Goal: Use online tool/utility: Use online tool/utility

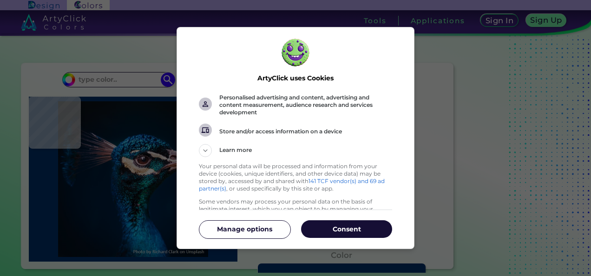
scroll to position [23, 0]
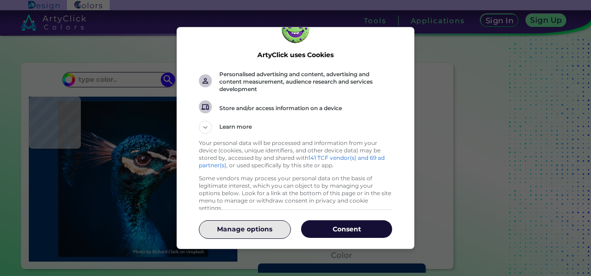
click at [238, 237] on button "Manage options" at bounding box center [244, 229] width 91 height 18
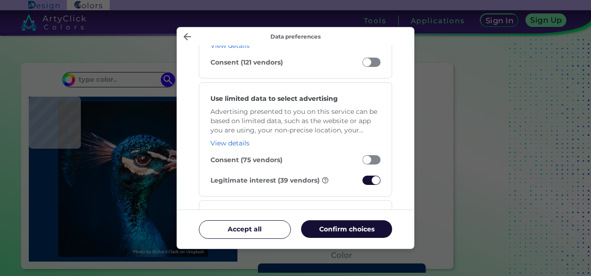
scroll to position [168, 0]
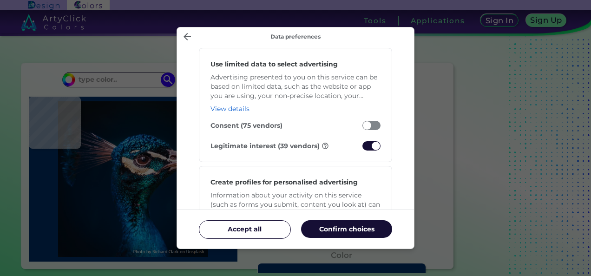
click at [364, 145] on span "Manage your data" at bounding box center [371, 145] width 18 height 9
click at [362, 148] on input "Legitimate interest (39 vendors)" at bounding box center [362, 148] width 0 height 0
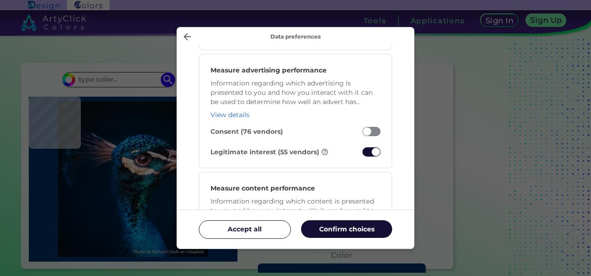
click at [367, 147] on span "Manage your data" at bounding box center [371, 151] width 18 height 9
click at [362, 154] on input "Legitimate interest (55 vendors)" at bounding box center [362, 154] width 0 height 0
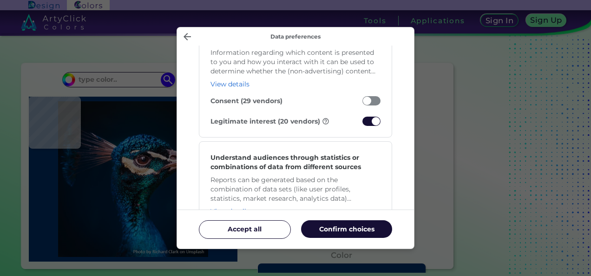
scroll to position [820, 0]
click at [369, 111] on div "Measure content performance Information regarding which content is presented to…" at bounding box center [295, 80] width 193 height 114
click at [369, 112] on div "Measure content performance Information regarding which content is presented to…" at bounding box center [295, 80] width 193 height 114
click at [372, 119] on span "Manage your data" at bounding box center [371, 120] width 18 height 9
click at [362, 123] on input "Legitimate interest (20 vendors)" at bounding box center [362, 123] width 0 height 0
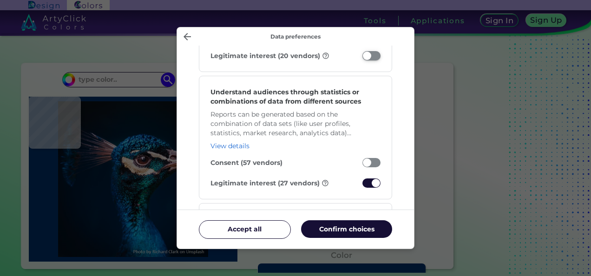
scroll to position [885, 0]
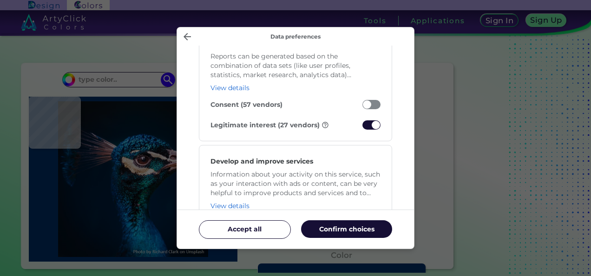
click at [372, 120] on span "Manage your data" at bounding box center [371, 124] width 18 height 9
click at [362, 127] on input "Legitimate interest (27 vendors)" at bounding box center [362, 127] width 0 height 0
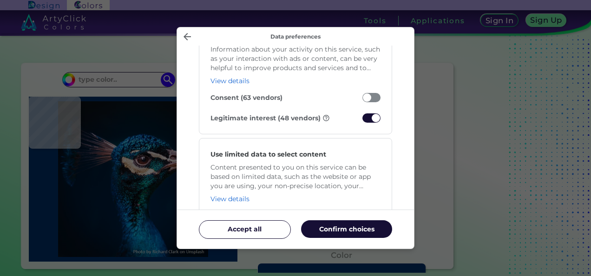
click at [372, 119] on span "Manage your data" at bounding box center [371, 117] width 18 height 9
click at [362, 120] on input "Legitimate interest (48 vendors)" at bounding box center [362, 120] width 0 height 0
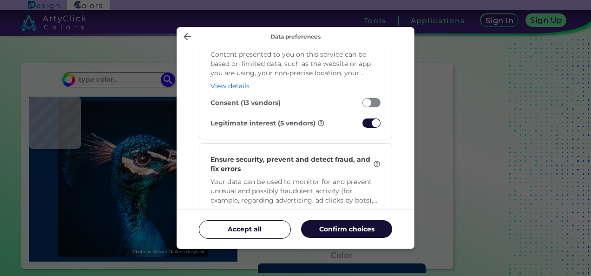
click at [372, 119] on span "Manage your data" at bounding box center [371, 122] width 18 height 9
click at [362, 125] on input "Legitimate interest (5 vendors)" at bounding box center [362, 125] width 0 height 0
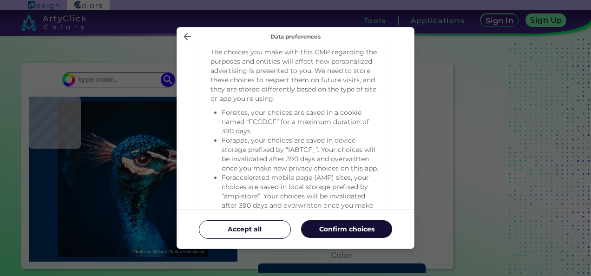
scroll to position [2029, 0]
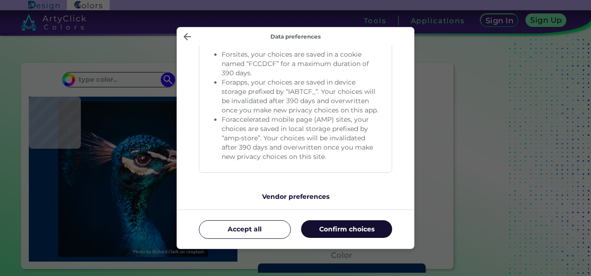
click at [343, 228] on p "Confirm choices" at bounding box center [346, 228] width 91 height 9
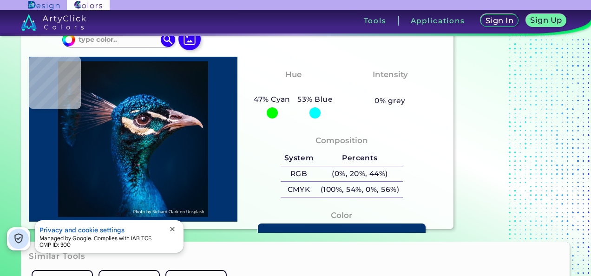
scroll to position [0, 0]
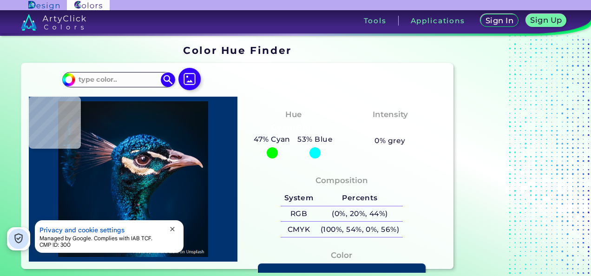
type input "#e3cddb"
type input "#E3CDDB"
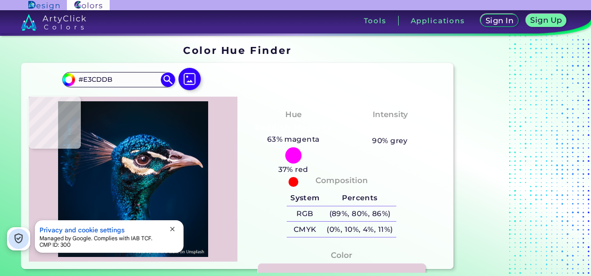
type input "#00529e"
type input "#00529E"
type input "#56cefd"
type input "#56CEFD"
type input "#00528e"
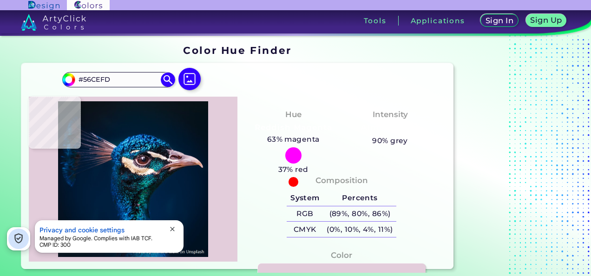
type input "#00528E"
type input "#001c34"
type input "#001C34"
type input "#001a30"
type input "#001A30"
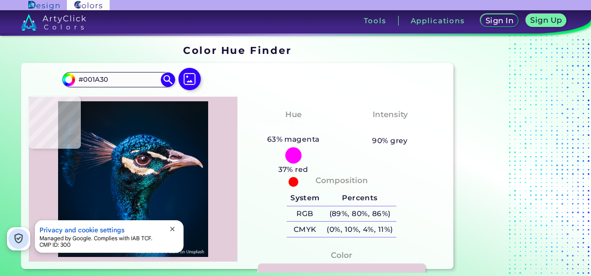
type input "#05192a"
type input "#05192A"
type input "#081827"
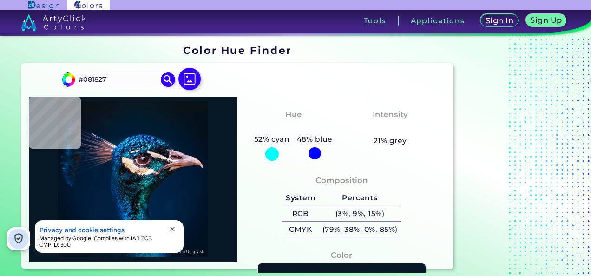
type input "#081825"
type input "#081623"
type input "#071522"
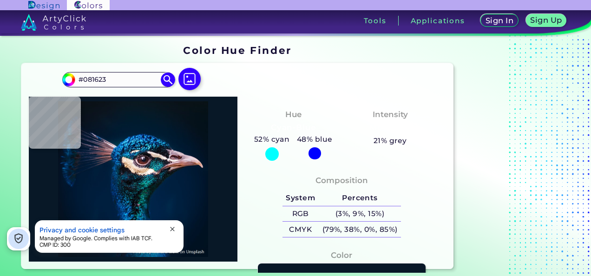
type input "#071522"
type input "#071424"
type input "#071828"
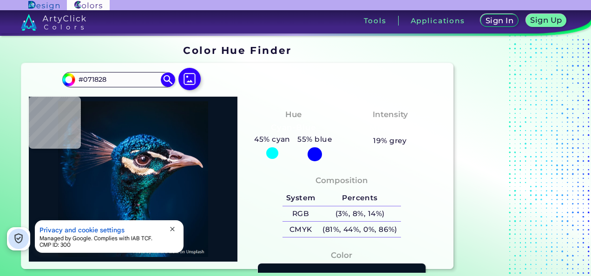
type input "#061928"
type input "#031a2a"
type input "#031A2A"
type input "#091720"
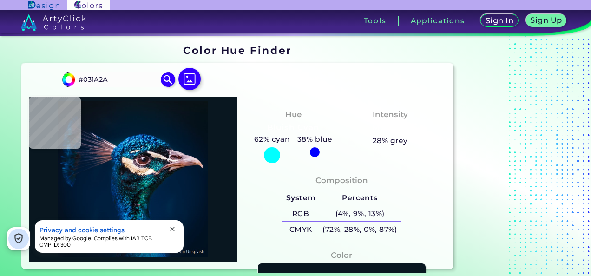
type input "#091720"
type input "#0a151b"
type input "#0A151B"
click at [183, 74] on img at bounding box center [189, 79] width 27 height 27
click at [0, 0] on input "file" at bounding box center [0, 0] width 0 height 0
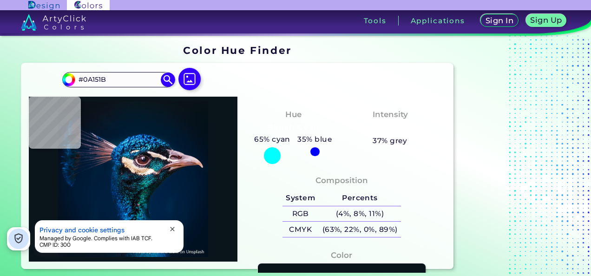
type input "#001932"
type input "#051427"
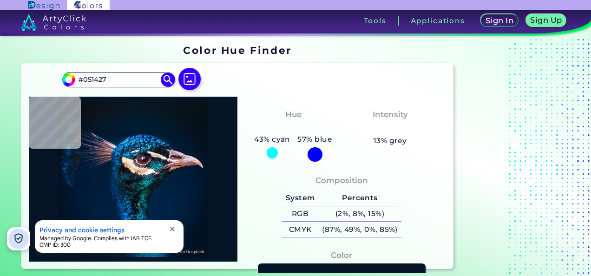
type input "#091219"
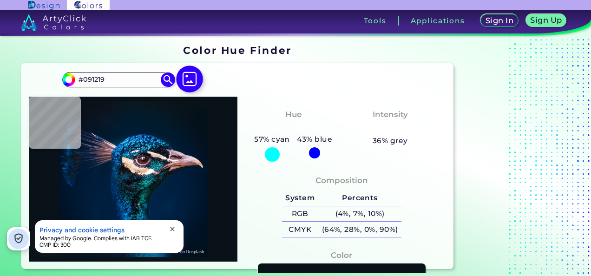
click at [190, 77] on img at bounding box center [189, 79] width 27 height 27
click at [0, 0] on input "file" at bounding box center [0, 0] width 0 height 0
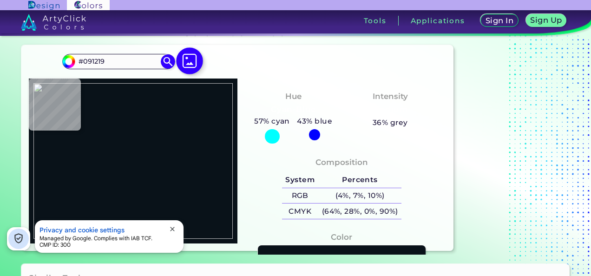
scroll to position [19, 0]
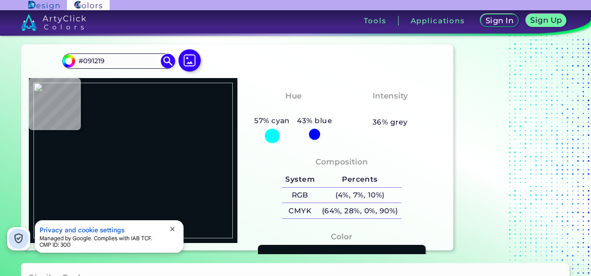
type input "#bfbbb0"
type input "#BFBBB0"
type input "#736f66"
type input "#736F66"
type input "#a4a095"
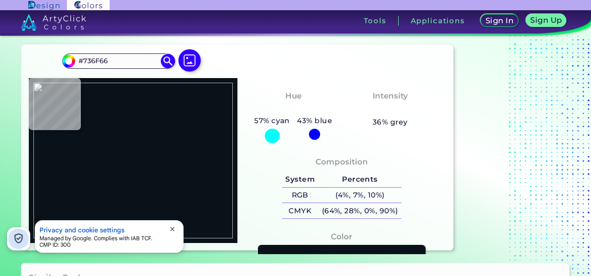
type input "#A4A095"
type input "#afaba2"
type input "#AFABA2"
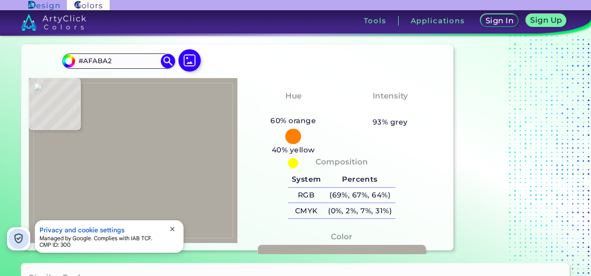
type input "#a9a59c"
type input "#A9A59C"
type input "#aeaa9f"
type input "#AEAA9F"
type input "#7f7870"
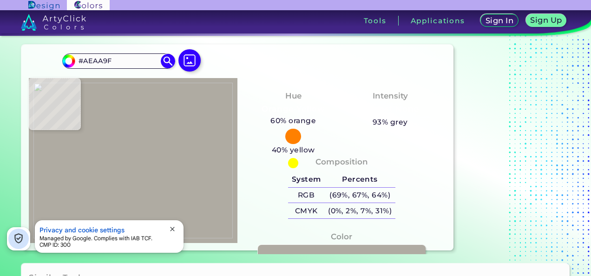
type input "#7F7870"
type input "#ada99e"
type input "#ADA99E"
type input "#9e9a8f"
type input "#9E9A8F"
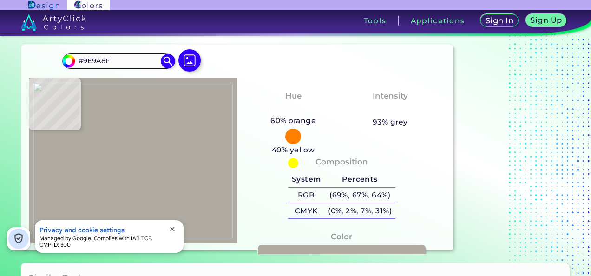
type input "#a09c91"
type input "#A09C91"
type input "#9a968b"
type input "#9A968B"
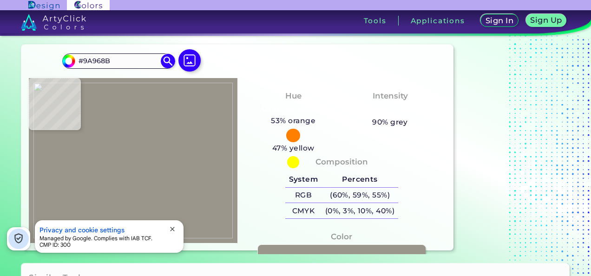
type input "#a09c91"
type input "#A09C91"
type input "#a4a095"
type input "#A4A095"
type input "#ccc8bd"
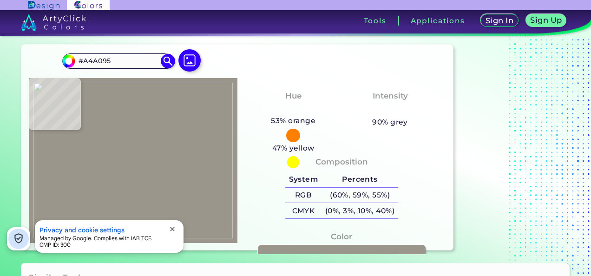
type input "#CCC8BD"
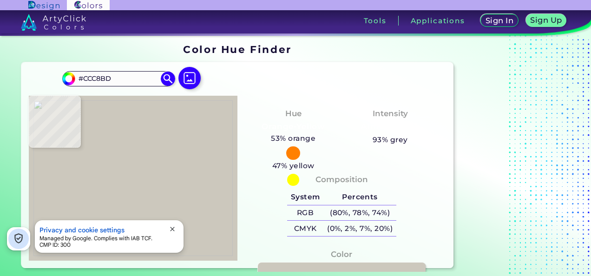
scroll to position [0, 0]
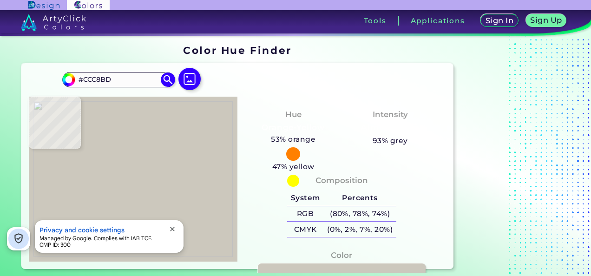
type input "#a5a196"
type input "#A5A196"
type input "#b7b3a8"
type input "#B7B3A8"
type input "#736f63"
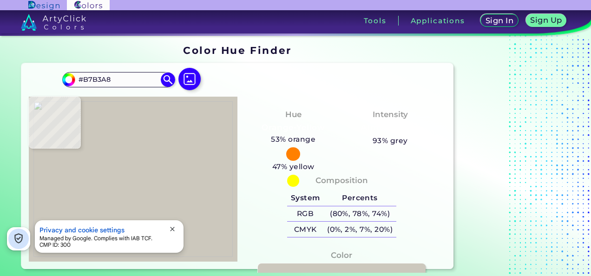
type input "#736F63"
type input "#d1cdc2"
type input "#D1CDC2"
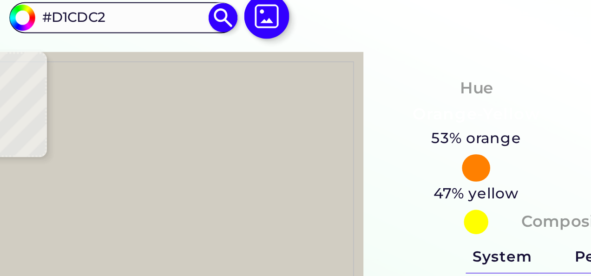
type input "#bcb8ad"
type input "#BCB8AD"
type input "#c9c5ba"
type input "#C9C5BA"
type input "#c2beb3"
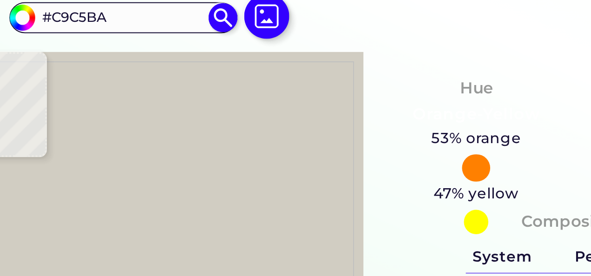
type input "#C2BEB3"
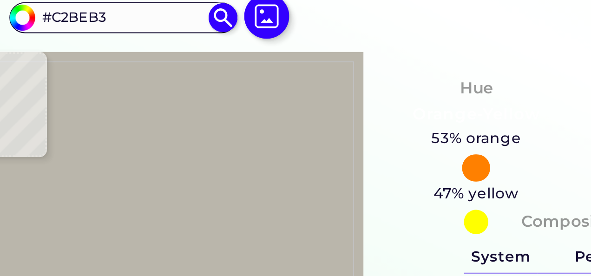
type input "#bab6ab"
type input "#BAB6AB"
type input "#bdb9ae"
type input "#BDB9AE"
type input "#b2aea3"
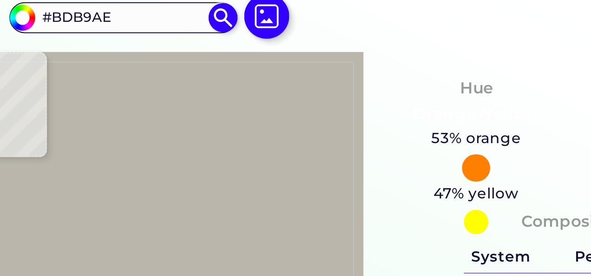
type input "#B2AEA3"
type input "#c8c4b9"
type input "#C8C4B9"
type input "#8d897e"
type input "#8D897E"
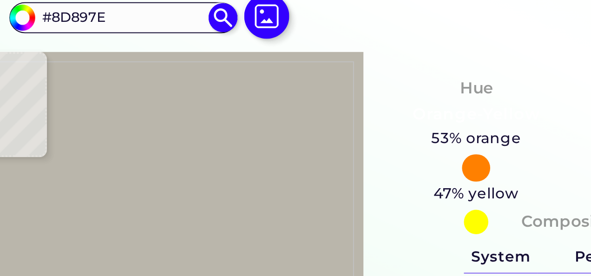
type input "#888479"
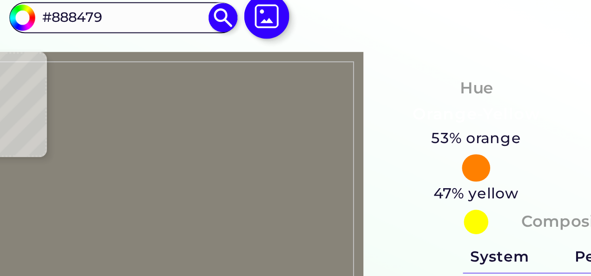
type input "#8b877b"
type input "#8B877B"
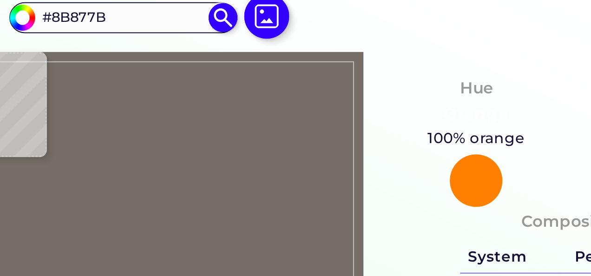
type input "#756e67"
type input "#756E67"
type input "#979088"
type input "#79756a"
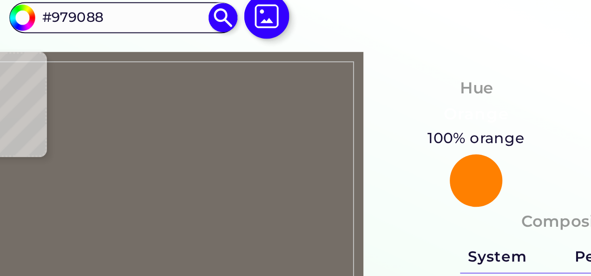
type input "#79756A"
type input "#7f7b70"
type input "#7F7B70"
type input "#837f74"
type input "#837F74"
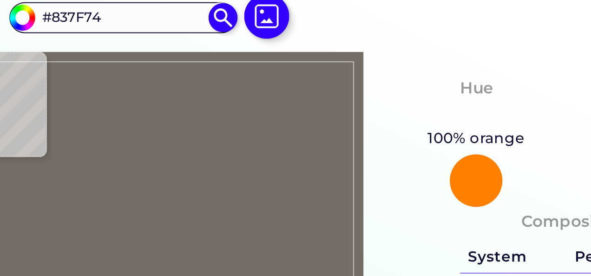
type input "#787469"
type input "#767267"
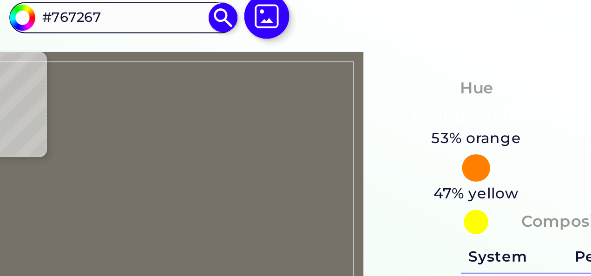
type input "#d0ccc1"
type input "#D0CCC1"
type input "#c6c2b6"
type input "#C6C2B6"
type input "#b5b1a5"
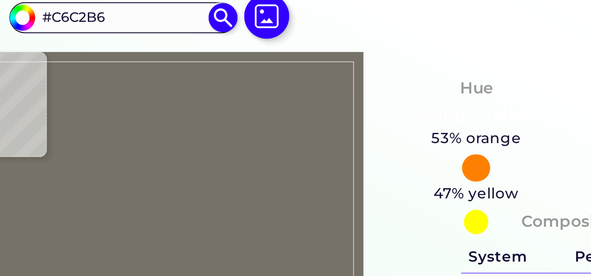
type input "#B5B1A5"
type input "#bebaae"
type input "#BEBAAE"
type input "#c8c4b8"
type input "#C8C4B8"
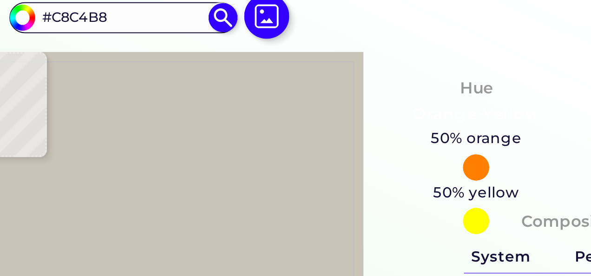
type input "#b9b5a9"
type input "#B9B5A9"
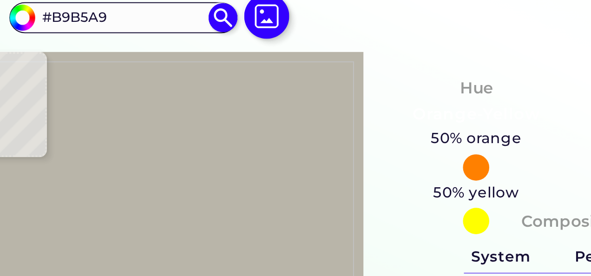
type input "#c9c5b9"
type input "#C9C5B9"
type input "#bcb8ac"
type input "#BCB8AC"
type input "#aba79b"
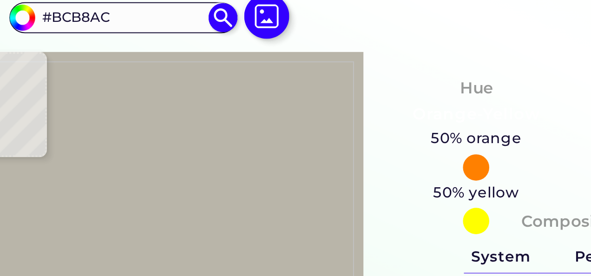
type input "#ABA79B"
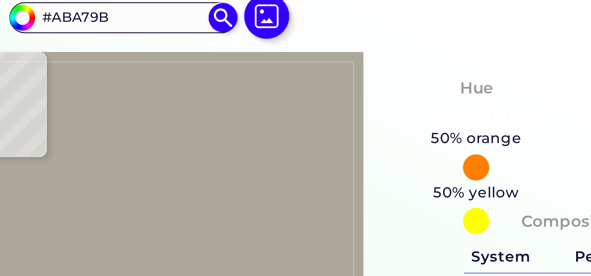
type input "#b4b0a4"
type input "#B4B0A4"
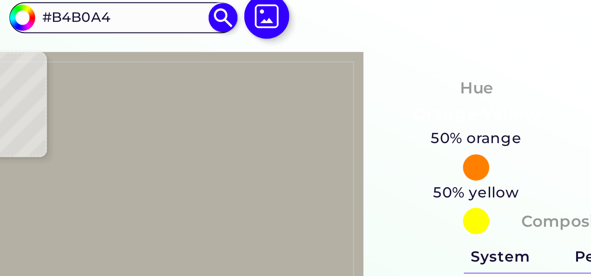
type input "#bbb7ab"
type input "#BBB7AB"
type input "#c9c5ba"
type input "#C9C5BA"
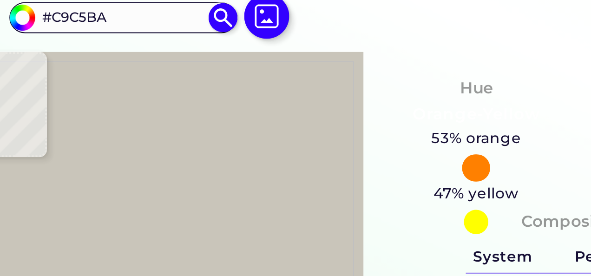
type input "#787469"
type input "#c6c2b7"
type input "#C6C2B7"
type input "#b6b2a6"
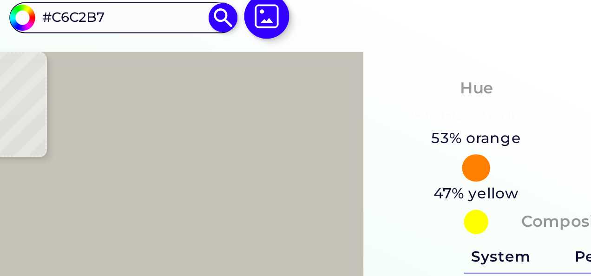
type input "#B6B2A6"
type input "#bcb8ac"
type input "#BCB8AC"
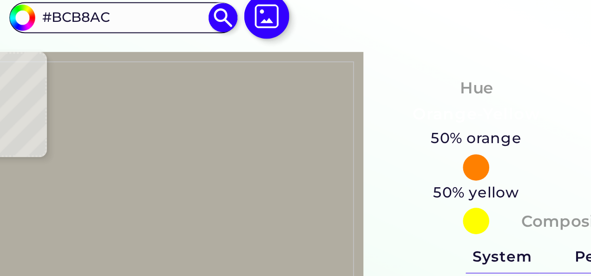
type input "#b1ada1"
type input "#B1ADA1"
type input "#b4b0a4"
type input "#B4B0A4"
type input "#d2cec2"
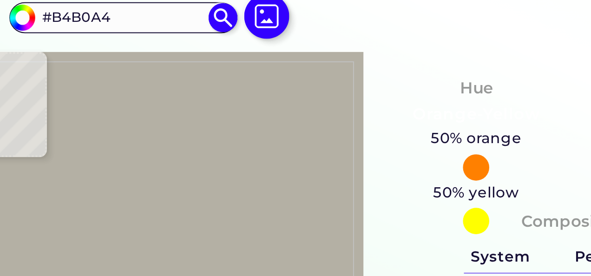
type input "#D2CEC2"
type input "#c8c4b8"
type input "#C8C4B8"
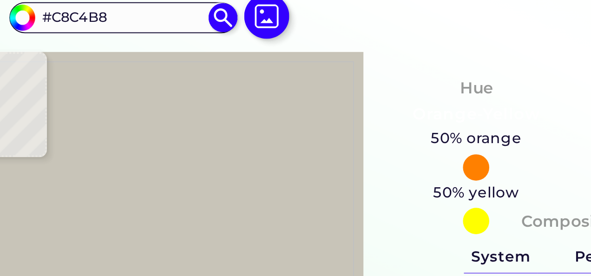
type input "#bfbbaf"
type input "#BFBBAF"
type input "#c0bcb0"
type input "#C0BCB0"
type input "#c3bfb3"
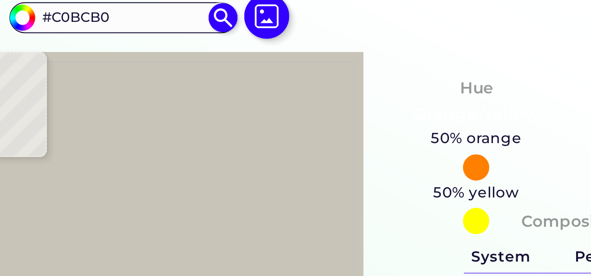
type input "#C3BFB3"
type input "#c8c4b8"
type input "#C8C4B8"
type input "#bbb7ab"
type input "#BBB7AB"
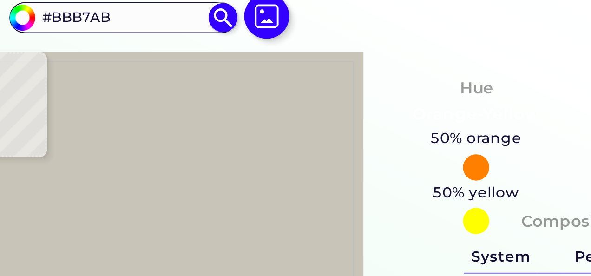
type input "#9b978b"
type input "#9B978B"
type input "#bfbbaf"
type input "#BFBBAF"
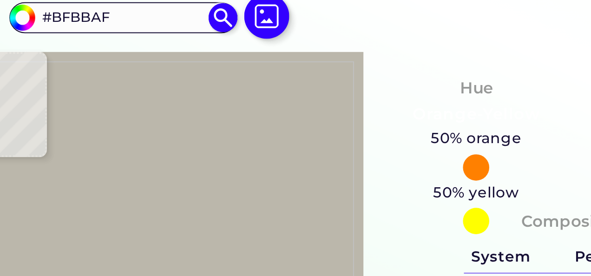
type input "#bbb7ab"
type input "#BBB7AB"
type input "#625b53"
type input "#625B53"
type input "#c0bcb3"
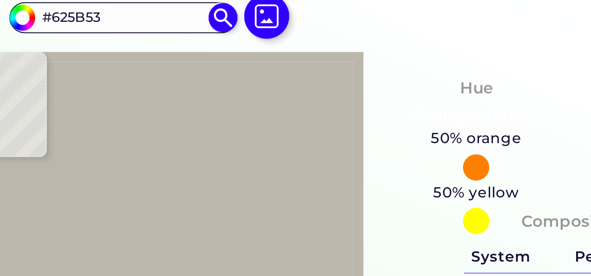
type input "#C0BCB3"
type input "#807c73"
type input "#807C73"
type input "#928d87"
type input "#928D87"
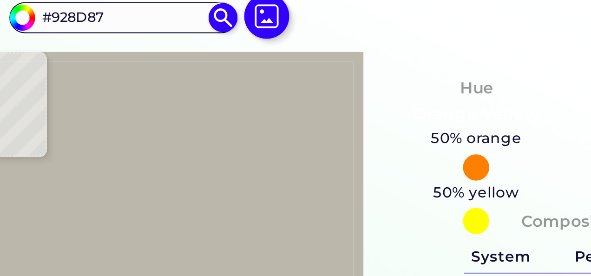
type input "#ece7e3"
type input "#ECE7E3"
type input "#75706a"
type input "#75706A"
type input "#f2eee3"
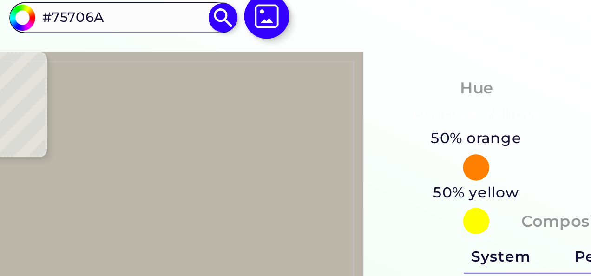
type input "#F2EEE3"
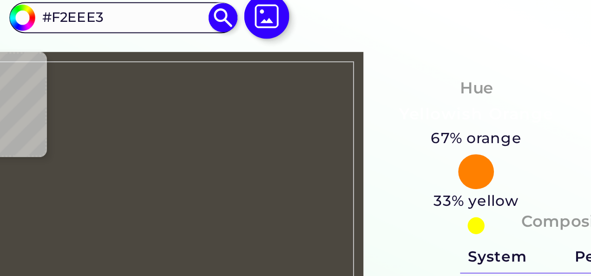
type input "#4c4840"
type input "#4C4840"
type input "#65625a"
type input "#65625A"
type input "#6b685f"
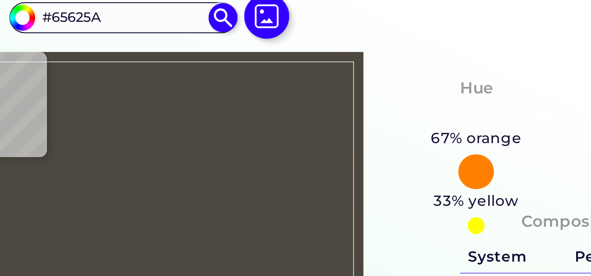
type input "#6B685F"
type input "#ccc8bd"
type input "#CCC8BD"
type input "#908c81"
type input "#908C81"
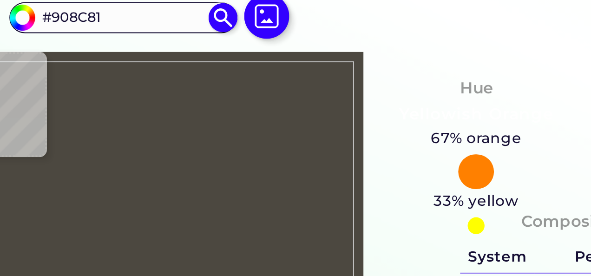
type input "#9c988d"
type input "#9C988D"
type input "#bdb9ae"
type input "#BDB9AE"
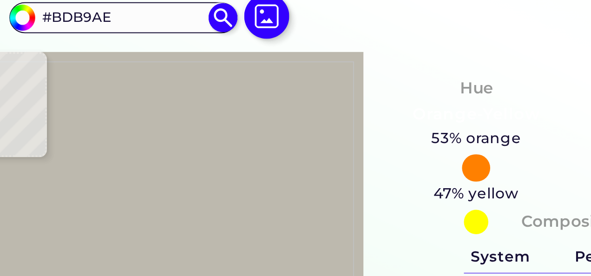
type input "#c1bdb1"
type input "#C1BDB1"
type input "#c5c1b5"
type input "#C5C1B5"
type input "#b3afa3"
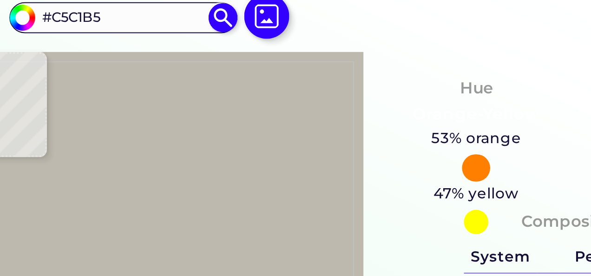
type input "#B3AFA3"
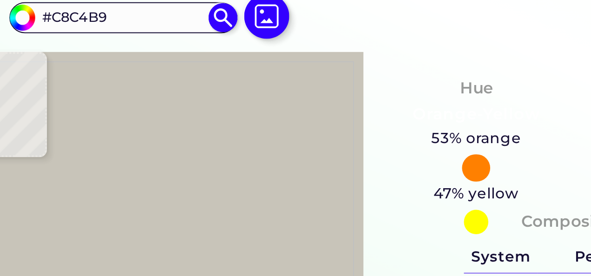
click at [111, 166] on img at bounding box center [132, 179] width 199 height 156
drag, startPoint x: 113, startPoint y: 80, endPoint x: 79, endPoint y: 80, distance: 33.9
click at [79, 80] on input "#C8C4B9" at bounding box center [118, 79] width 86 height 13
click at [220, 80] on div "#c8c4b9 #C8C4B9 Acadia ◉ Acid Green ◉ Aero Blue ◉ Alabaster ◉ Albescent White ◉…" at bounding box center [237, 166] width 432 height 206
click at [191, 174] on img at bounding box center [132, 179] width 199 height 156
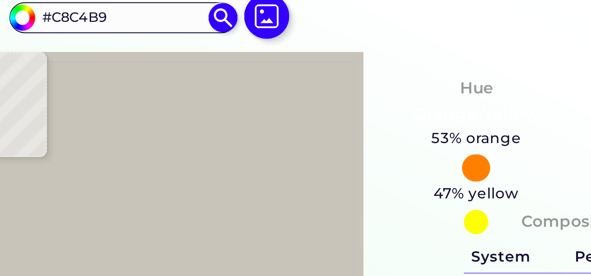
scroll to position [0, 0]
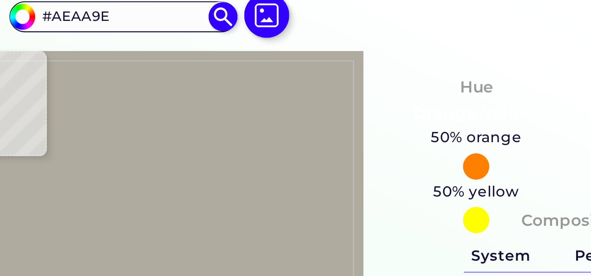
click at [191, 179] on img at bounding box center [132, 179] width 199 height 156
click at [192, 183] on img at bounding box center [132, 179] width 199 height 156
click at [192, 184] on img at bounding box center [132, 179] width 199 height 156
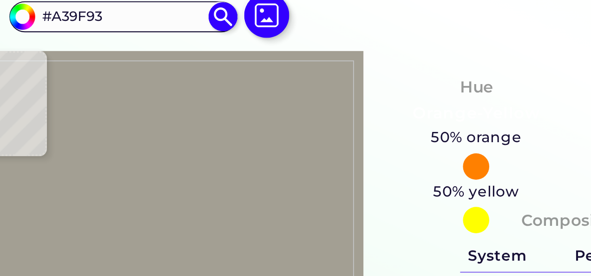
click at [192, 184] on img at bounding box center [132, 179] width 199 height 156
drag, startPoint x: 192, startPoint y: 184, endPoint x: 123, endPoint y: 62, distance: 140.0
click at [123, 63] on div "#9d998e #9D998E Acadia ◉ Acid Green ◉ Aero Blue ◉ Alabaster ◉ Albescent White ◉…" at bounding box center [237, 166] width 432 height 206
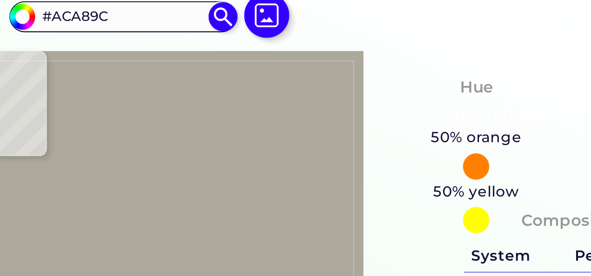
click at [195, 184] on img at bounding box center [132, 179] width 199 height 156
click at [196, 185] on img at bounding box center [132, 179] width 199 height 156
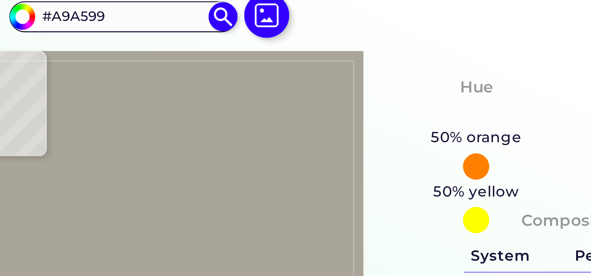
click at [196, 185] on img at bounding box center [132, 179] width 199 height 156
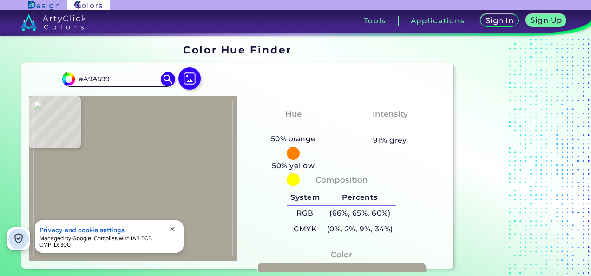
click at [196, 185] on img at bounding box center [132, 179] width 199 height 156
drag, startPoint x: 94, startPoint y: 79, endPoint x: 70, endPoint y: 75, distance: 24.0
click at [70, 75] on div "#a9a599 #A9A599 Acadia ◉ Acid Green ◉ Aero Blue ◉ Alabaster ◉ Albescent White ◉…" at bounding box center [118, 79] width 112 height 15
click at [259, 90] on div "#a9a599 #A9A599 Acadia ◉ Acid Green ◉ Aero Blue ◉ Alabaster ◉ Albescent White ◉…" at bounding box center [237, 166] width 432 height 206
click at [147, 166] on img at bounding box center [132, 179] width 199 height 156
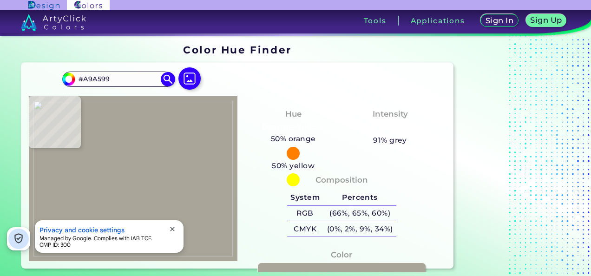
click at [147, 166] on img at bounding box center [132, 179] width 199 height 156
click at [171, 226] on span "close" at bounding box center [172, 228] width 7 height 7
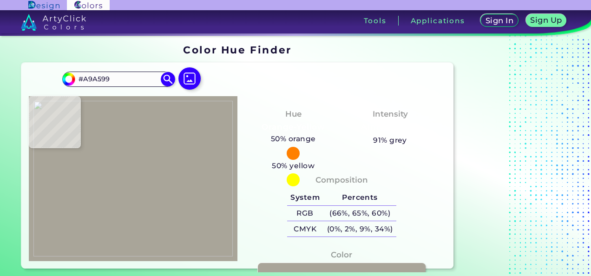
click at [182, 144] on img at bounding box center [132, 179] width 199 height 156
click at [187, 147] on img at bounding box center [132, 179] width 199 height 156
click at [187, 146] on img at bounding box center [132, 179] width 199 height 156
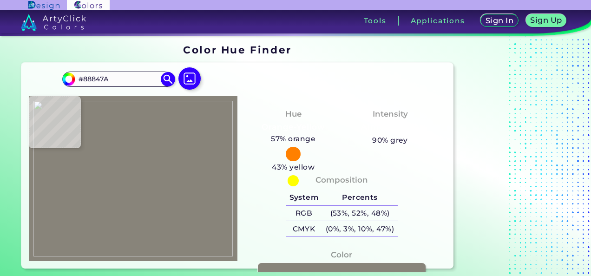
click at [187, 146] on img at bounding box center [132, 179] width 199 height 156
drag, startPoint x: 110, startPoint y: 81, endPoint x: 77, endPoint y: 79, distance: 32.6
click at [77, 79] on input "#88847A" at bounding box center [118, 79] width 86 height 13
click at [260, 63] on div "#88847a #88847A Acadia ◉ Acid Green ◉ Aero Blue ◉ Alabaster ◉ Albescent White ◉…" at bounding box center [237, 166] width 432 height 206
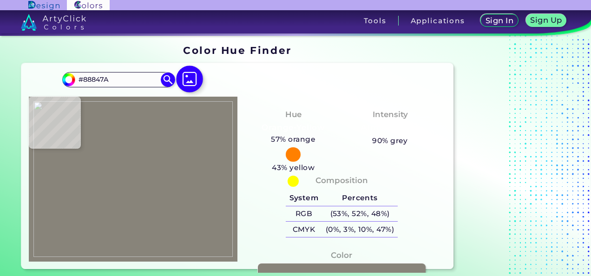
click at [193, 78] on img at bounding box center [189, 79] width 27 height 27
click at [0, 0] on input "file" at bounding box center [0, 0] width 0 height 0
click at [138, 133] on img at bounding box center [132, 179] width 199 height 156
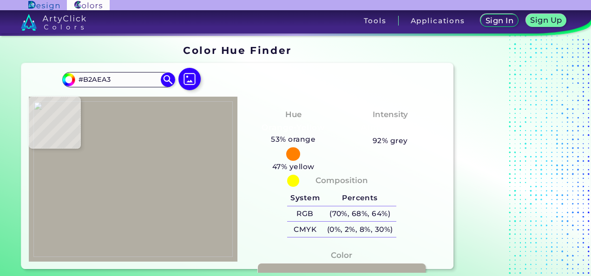
click at [138, 133] on img at bounding box center [132, 179] width 199 height 156
drag, startPoint x: 119, startPoint y: 82, endPoint x: 78, endPoint y: 76, distance: 41.3
click at [78, 76] on input "#B2AEA3" at bounding box center [118, 79] width 86 height 13
click at [103, 202] on img at bounding box center [132, 179] width 199 height 156
click at [104, 203] on img at bounding box center [132, 179] width 199 height 156
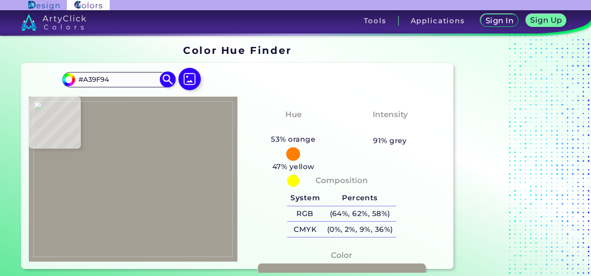
drag, startPoint x: 112, startPoint y: 81, endPoint x: 78, endPoint y: 80, distance: 34.9
click at [78, 80] on input "#A39F94" at bounding box center [118, 79] width 86 height 13
click at [242, 77] on div "#a39f94 #A39F94 Acadia ◉ Acid Green ◉ Aero Blue ◉ Alabaster ◉ Albescent White ◉…" at bounding box center [237, 166] width 432 height 206
click at [103, 205] on img at bounding box center [132, 179] width 199 height 156
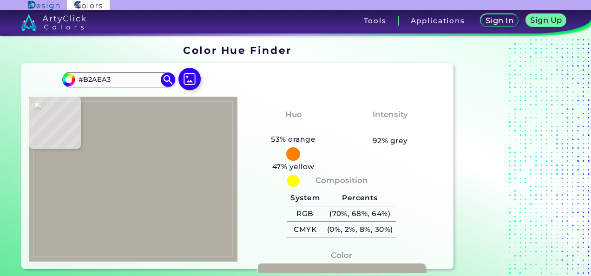
click at [104, 204] on img at bounding box center [132, 179] width 199 height 156
drag, startPoint x: 114, startPoint y: 78, endPoint x: 69, endPoint y: 80, distance: 45.6
click at [69, 80] on div "#b2aea3 #B2AEA3 Acadia ◉ Acid Green ◉ Aero Blue ◉ Alabaster ◉ Albescent White ◉…" at bounding box center [118, 79] width 112 height 15
click at [248, 72] on div "#b2aea3 #B2AEA3 Acadia ◉ Acid Green ◉ Aero Blue ◉ Alabaster ◉ Albescent White ◉…" at bounding box center [237, 166] width 432 height 206
click at [189, 85] on img at bounding box center [189, 79] width 27 height 27
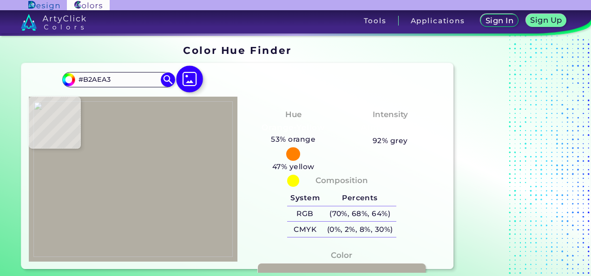
click at [0, 0] on input "file" at bounding box center [0, 0] width 0 height 0
click at [138, 139] on img at bounding box center [132, 179] width 199 height 156
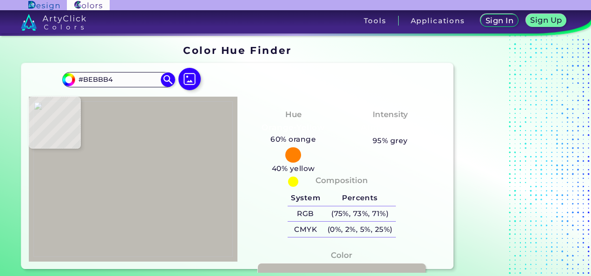
click at [138, 141] on img at bounding box center [132, 179] width 199 height 156
drag, startPoint x: 148, startPoint y: 74, endPoint x: 73, endPoint y: 86, distance: 75.7
click at [73, 86] on div "#bebbb4 #BEBBB4 Acadia ◉ Acid Green ◉ Aero Blue ◉ Alabaster ◉ Albescent White ◉…" at bounding box center [118, 79] width 112 height 15
click at [241, 77] on div "#bebbb4 #BEBBB4 Acadia ◉ Acid Green ◉ Aero Blue ◉ Alabaster ◉ Albescent White ◉…" at bounding box center [237, 166] width 432 height 206
click at [157, 141] on img at bounding box center [132, 179] width 199 height 156
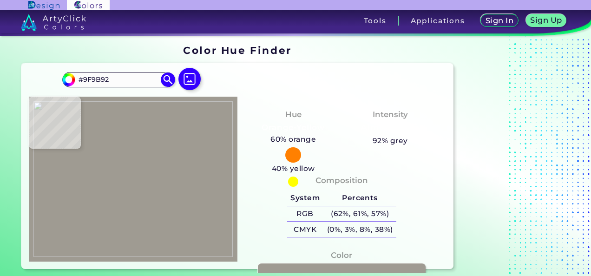
click at [155, 141] on img at bounding box center [132, 179] width 199 height 156
drag, startPoint x: 139, startPoint y: 79, endPoint x: 64, endPoint y: 80, distance: 75.3
click at [64, 80] on div "#9f9b92 #9F9B92 Acadia ◉ Acid Green ◉ Aero Blue ◉ Alabaster ◉ Albescent White ◉…" at bounding box center [118, 79] width 112 height 15
click at [267, 82] on div "#9f9b92 #9F9B92 Acadia ◉ Acid Green ◉ Aero Blue ◉ Alabaster ◉ Albescent White ◉…" at bounding box center [237, 166] width 432 height 206
click at [178, 180] on img at bounding box center [132, 179] width 199 height 156
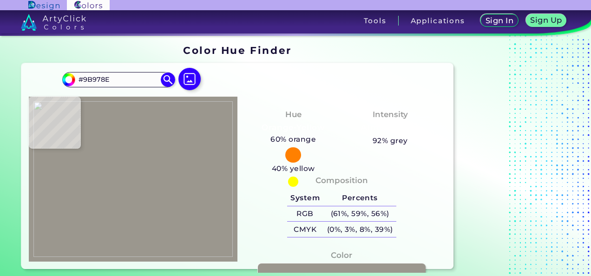
click at [177, 179] on img at bounding box center [132, 179] width 199 height 156
drag, startPoint x: 142, startPoint y: 79, endPoint x: 65, endPoint y: 82, distance: 77.7
click at [65, 82] on div "#9b978e #9B978E Acadia ◉ Acid Green ◉ Aero Blue ◉ Alabaster ◉ Albescent White ◉…" at bounding box center [118, 79] width 112 height 15
click at [256, 92] on div "#9b978e #9B978E Acadia ◉ Acid Green ◉ Aero Blue ◉ Alabaster ◉ Albescent White ◉…" at bounding box center [237, 166] width 432 height 206
